Goal: Navigation & Orientation: Find specific page/section

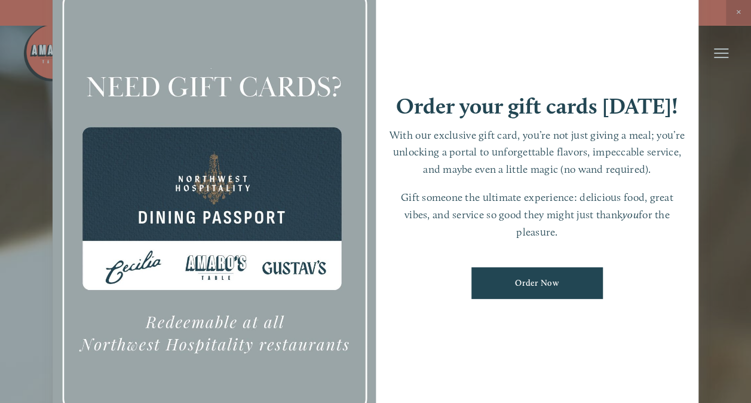
click at [739, 11] on div at bounding box center [375, 201] width 751 height 403
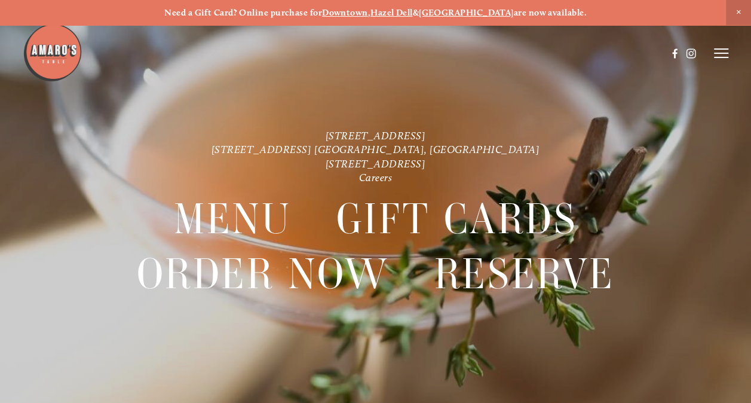
click at [717, 63] on header "Menu Order Now Visit Gallery 0" at bounding box center [376, 53] width 707 height 106
click at [718, 62] on header "Menu Order Now Visit Gallery 0" at bounding box center [376, 53] width 707 height 106
click at [724, 45] on header "Menu Order Now Visit Gallery 0" at bounding box center [376, 53] width 707 height 106
click at [725, 57] on line at bounding box center [721, 57] width 14 height 0
click at [623, 51] on span "Gallery" at bounding box center [617, 53] width 27 height 10
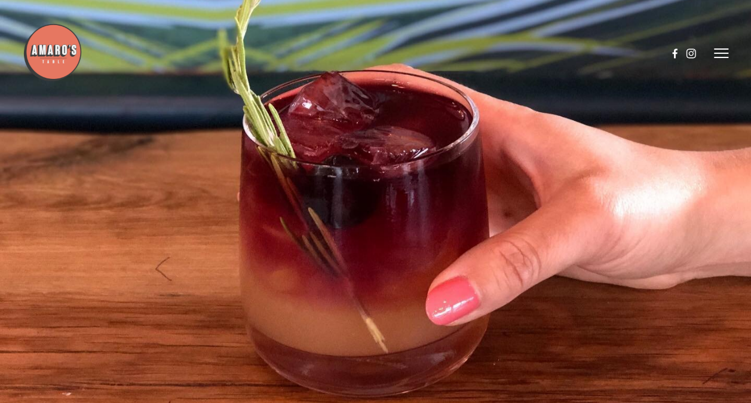
scroll to position [2492, 0]
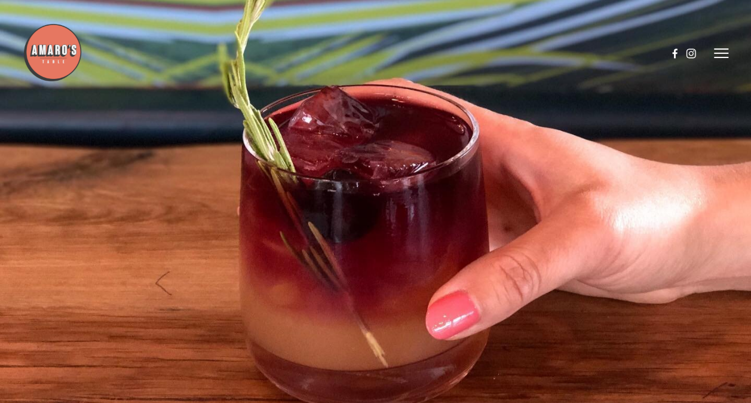
click at [724, 57] on line at bounding box center [721, 57] width 14 height 0
click at [519, 54] on span "Menu" at bounding box center [516, 53] width 22 height 10
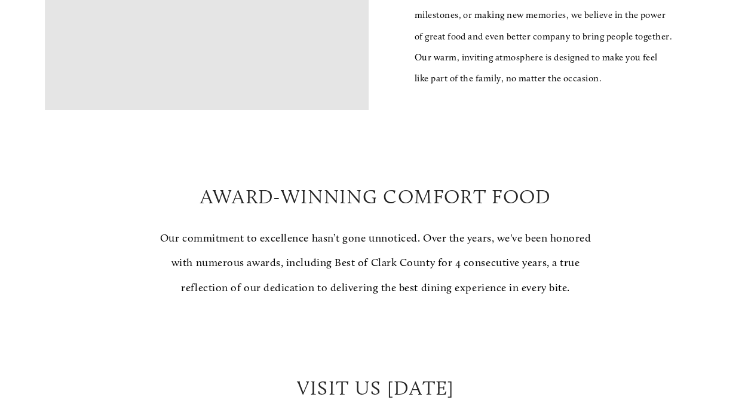
scroll to position [984, 0]
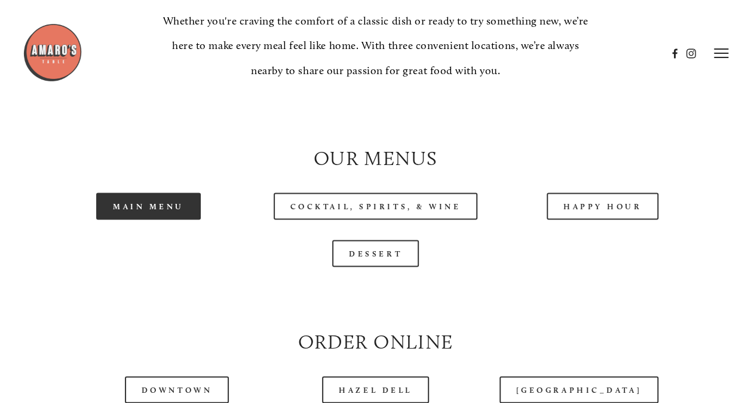
click at [164, 219] on link "Main Menu" at bounding box center [148, 205] width 105 height 27
